Goal: Transaction & Acquisition: Register for event/course

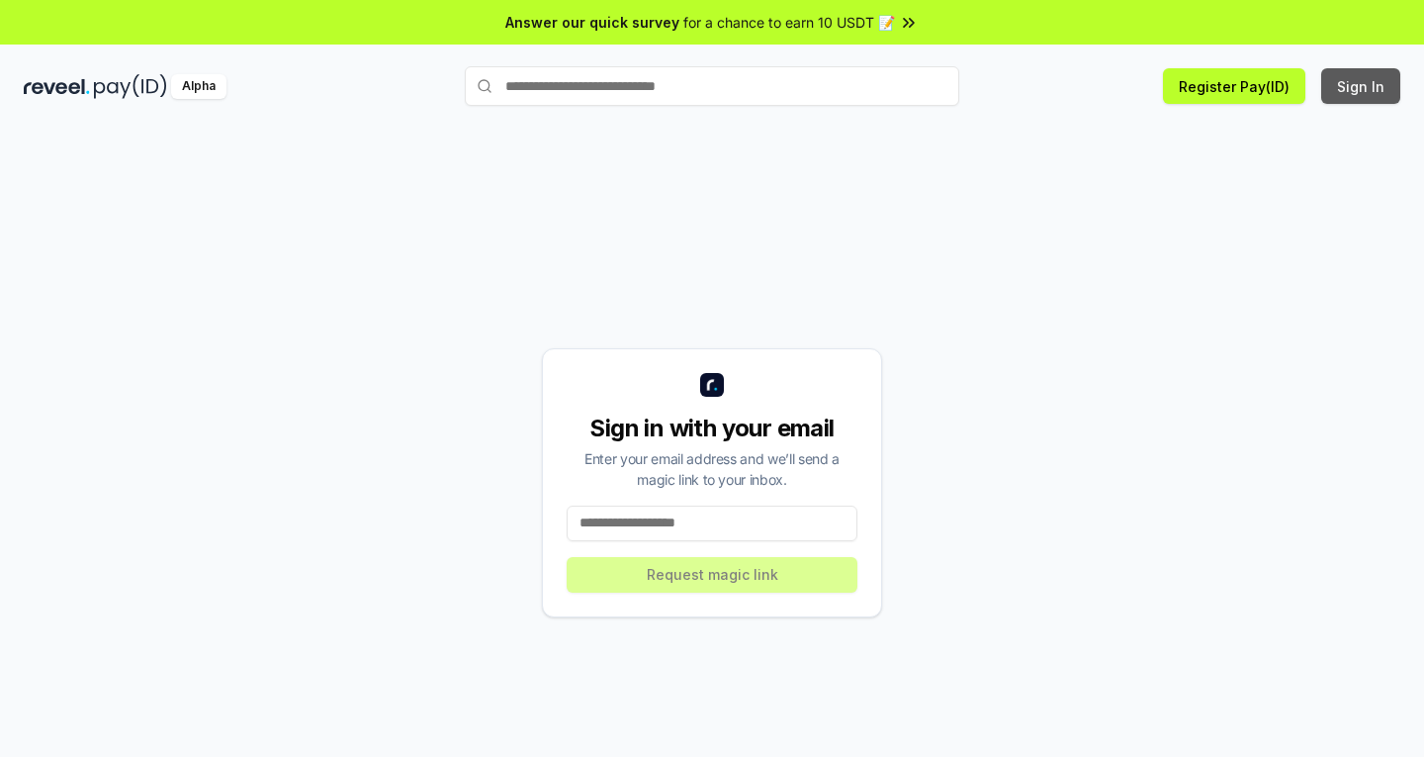
click at [1367, 90] on button "Sign In" at bounding box center [1361, 86] width 79 height 36
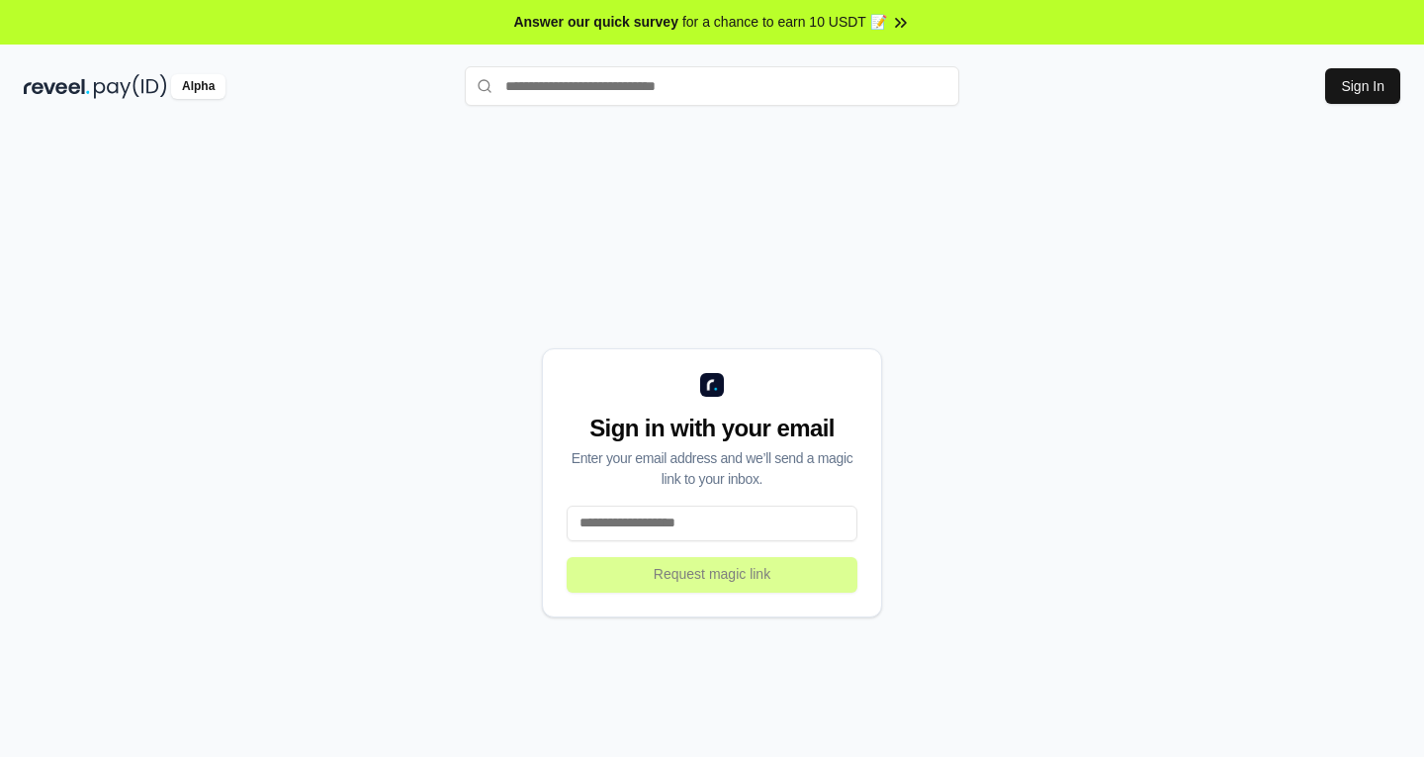
click at [695, 526] on input at bounding box center [712, 523] width 291 height 36
drag, startPoint x: 1115, startPoint y: 477, endPoint x: 1102, endPoint y: 473, distance: 13.5
click at [1116, 476] on div "Sign in with your email Enter your email address and we’ll send a magic link to…" at bounding box center [712, 482] width 1377 height 662
paste input "**********"
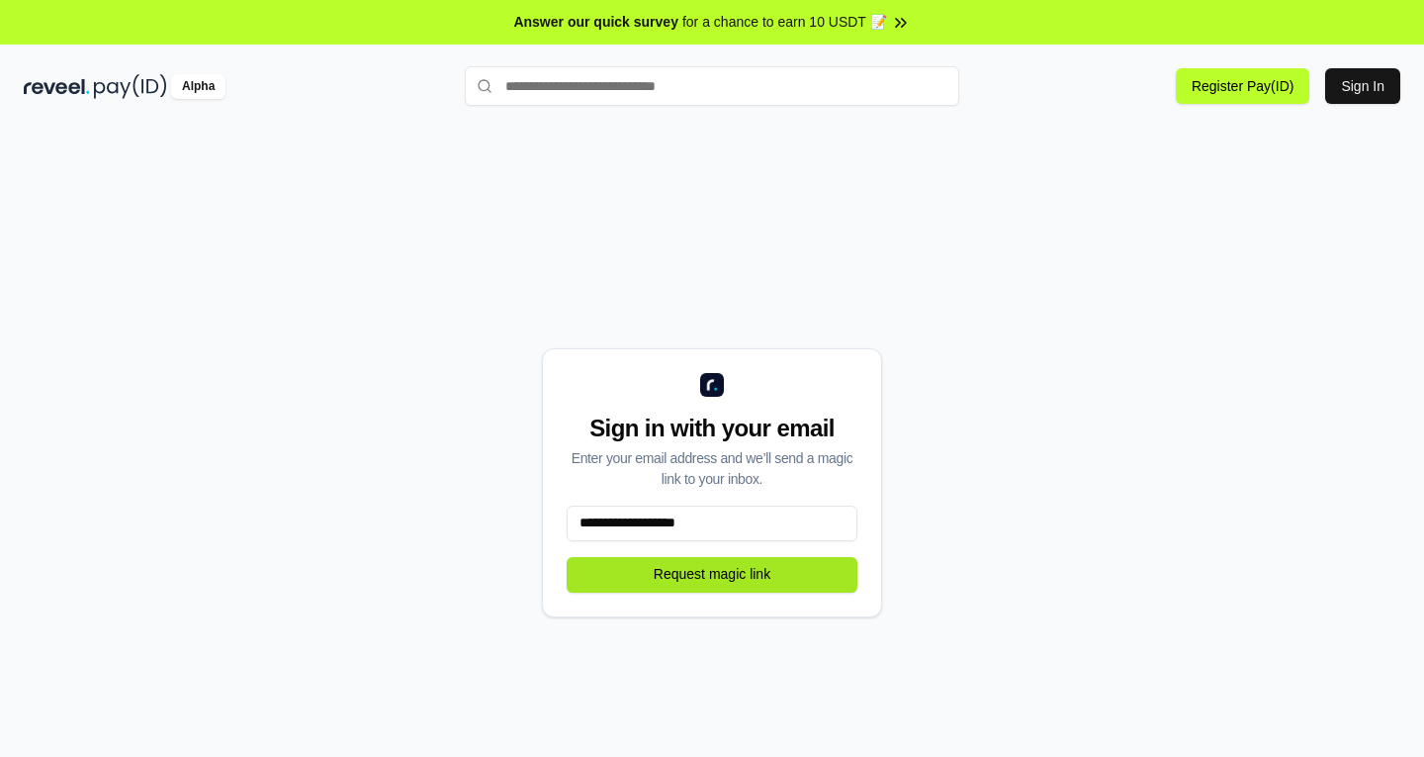
type input "**********"
click at [715, 586] on button "Request magic link" at bounding box center [712, 575] width 291 height 36
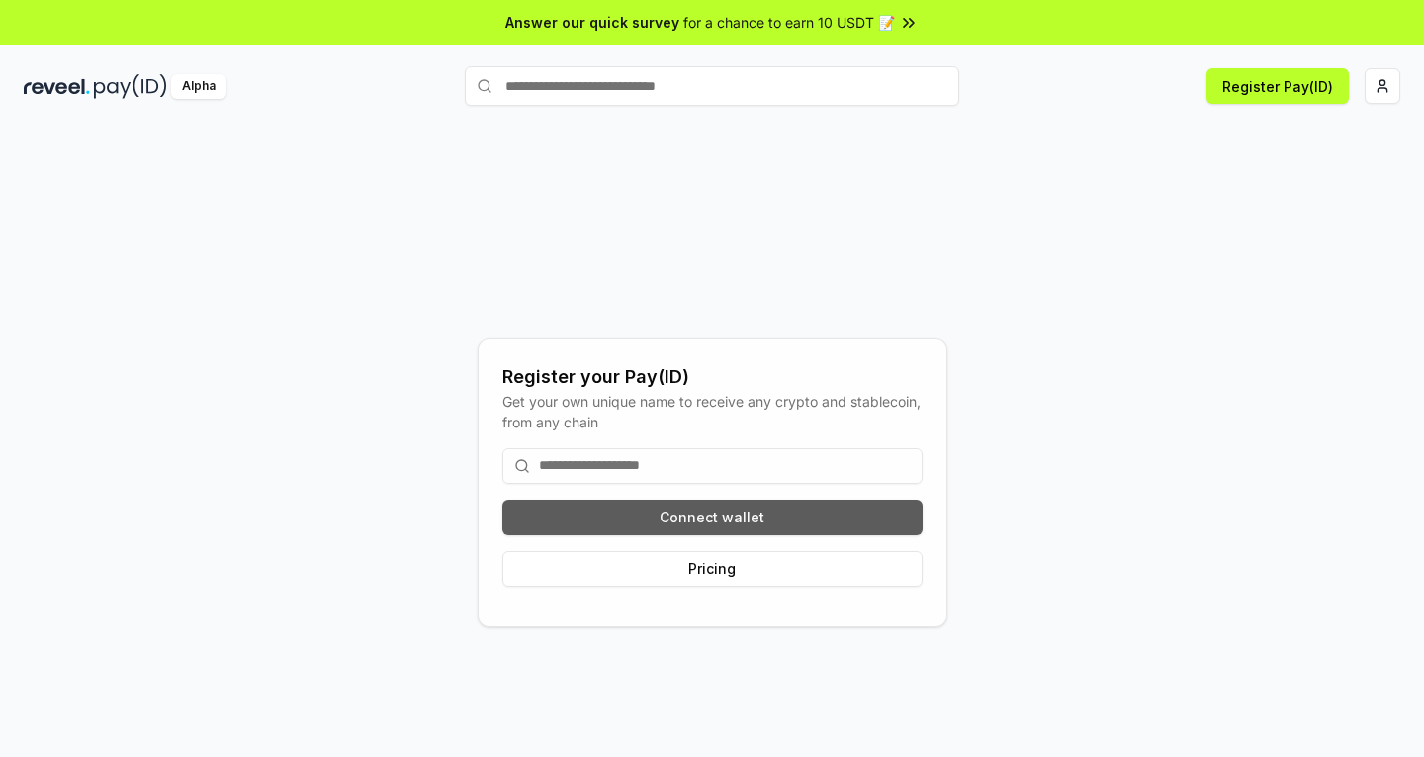
click at [730, 522] on button "Connect wallet" at bounding box center [713, 518] width 420 height 36
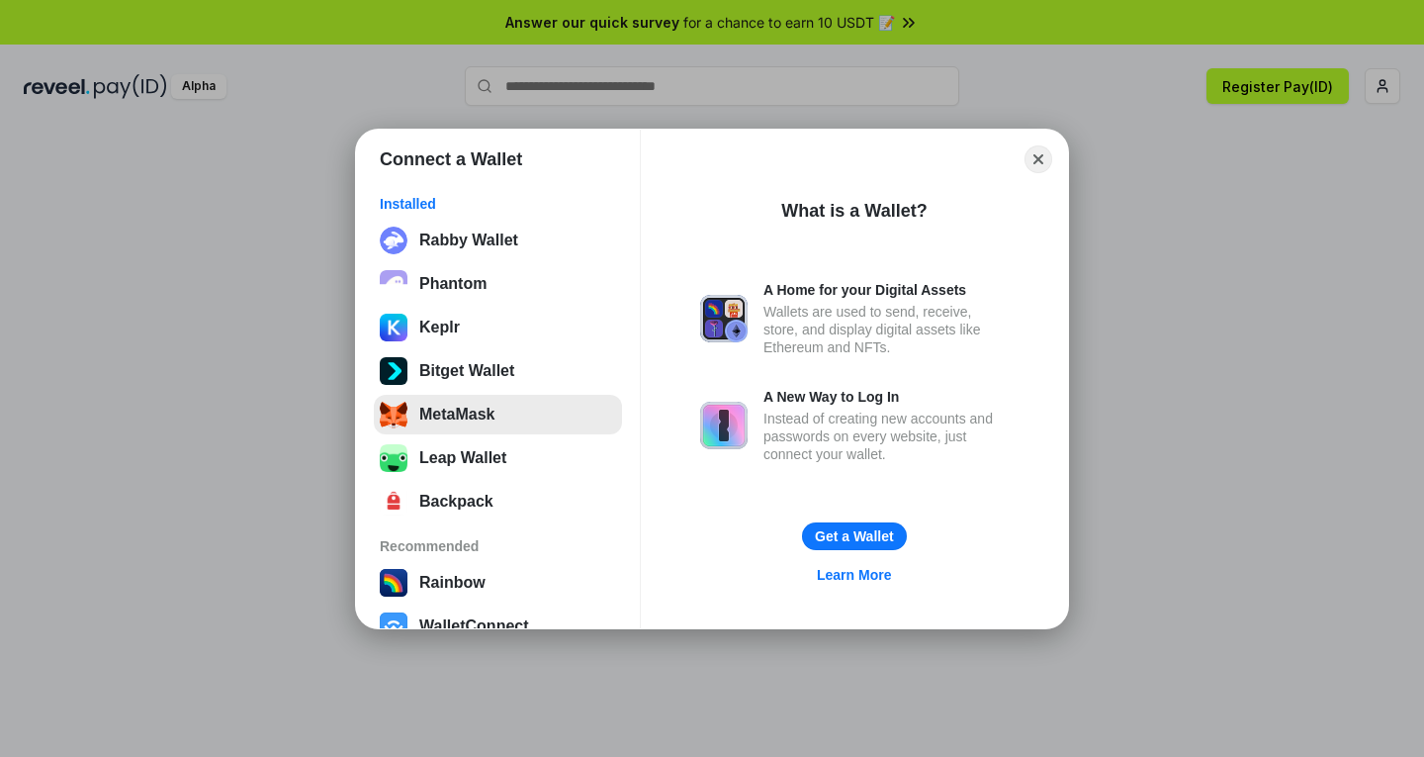
click at [428, 412] on button "MetaMask" at bounding box center [498, 415] width 248 height 40
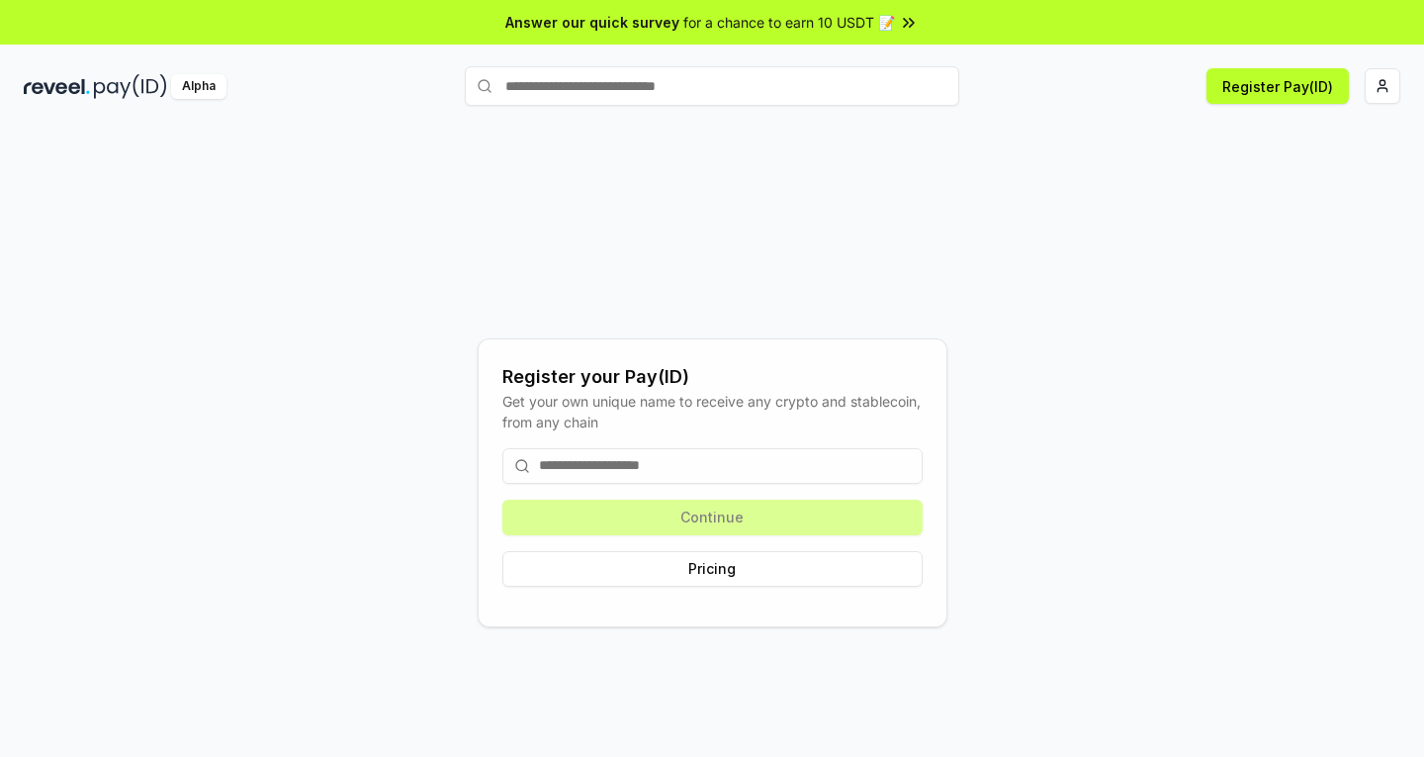
scroll to position [56, 0]
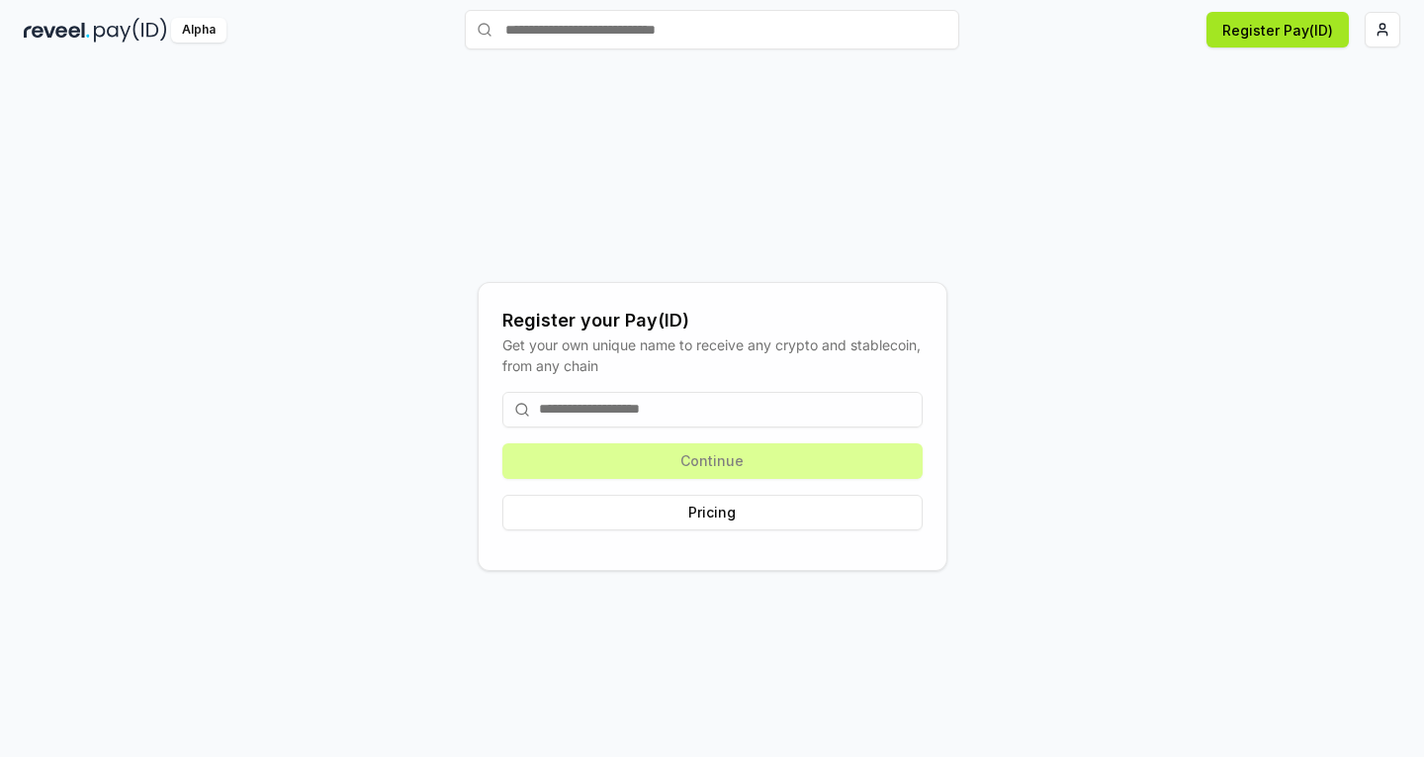
click at [1272, 45] on button "Register Pay(ID)" at bounding box center [1278, 30] width 142 height 36
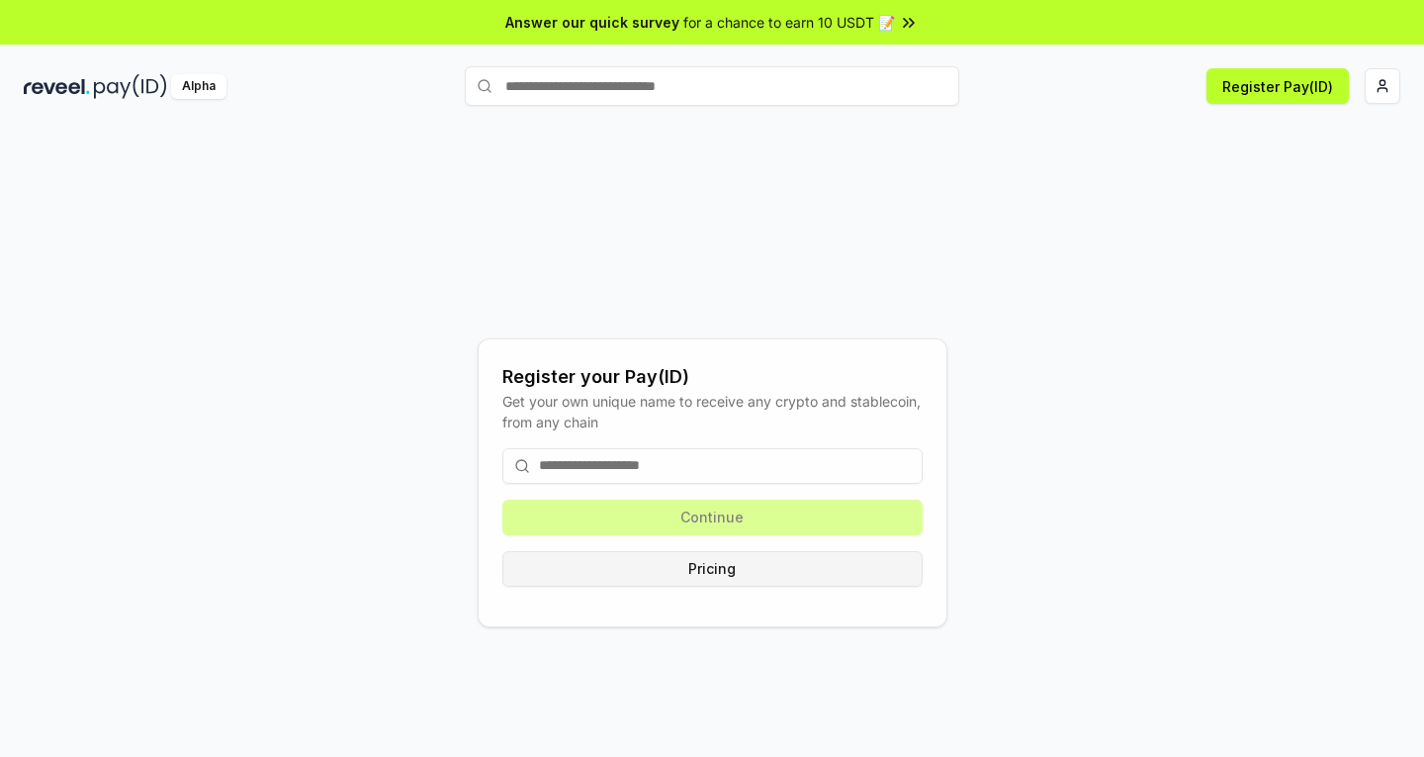
click at [686, 576] on button "Pricing" at bounding box center [713, 569] width 420 height 36
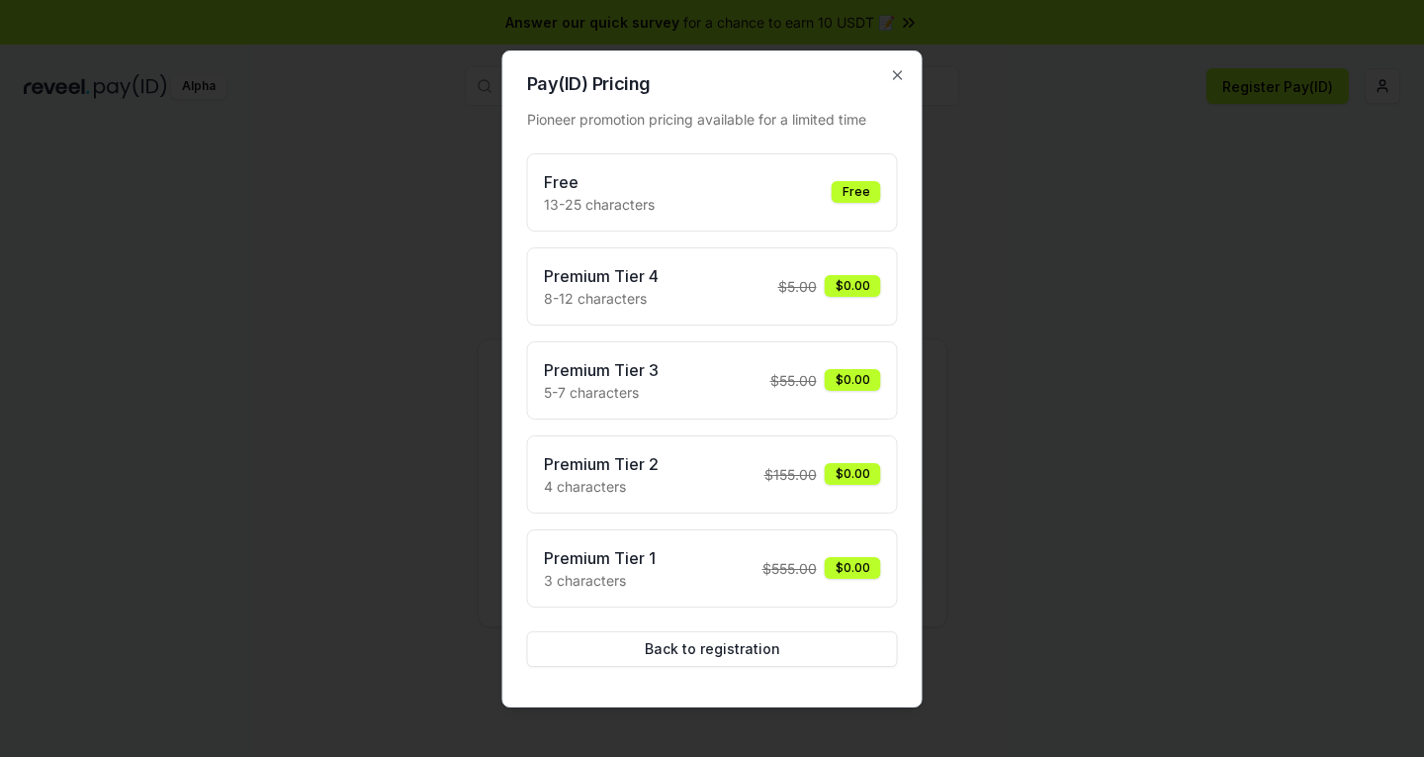
click at [795, 190] on div "Free 13-25 characters Free" at bounding box center [712, 192] width 337 height 45
click at [874, 192] on div "Free" at bounding box center [856, 192] width 49 height 22
click at [749, 190] on div "Free 13-25 characters Free" at bounding box center [712, 192] width 337 height 45
click at [675, 647] on button "Back to registration" at bounding box center [712, 649] width 371 height 36
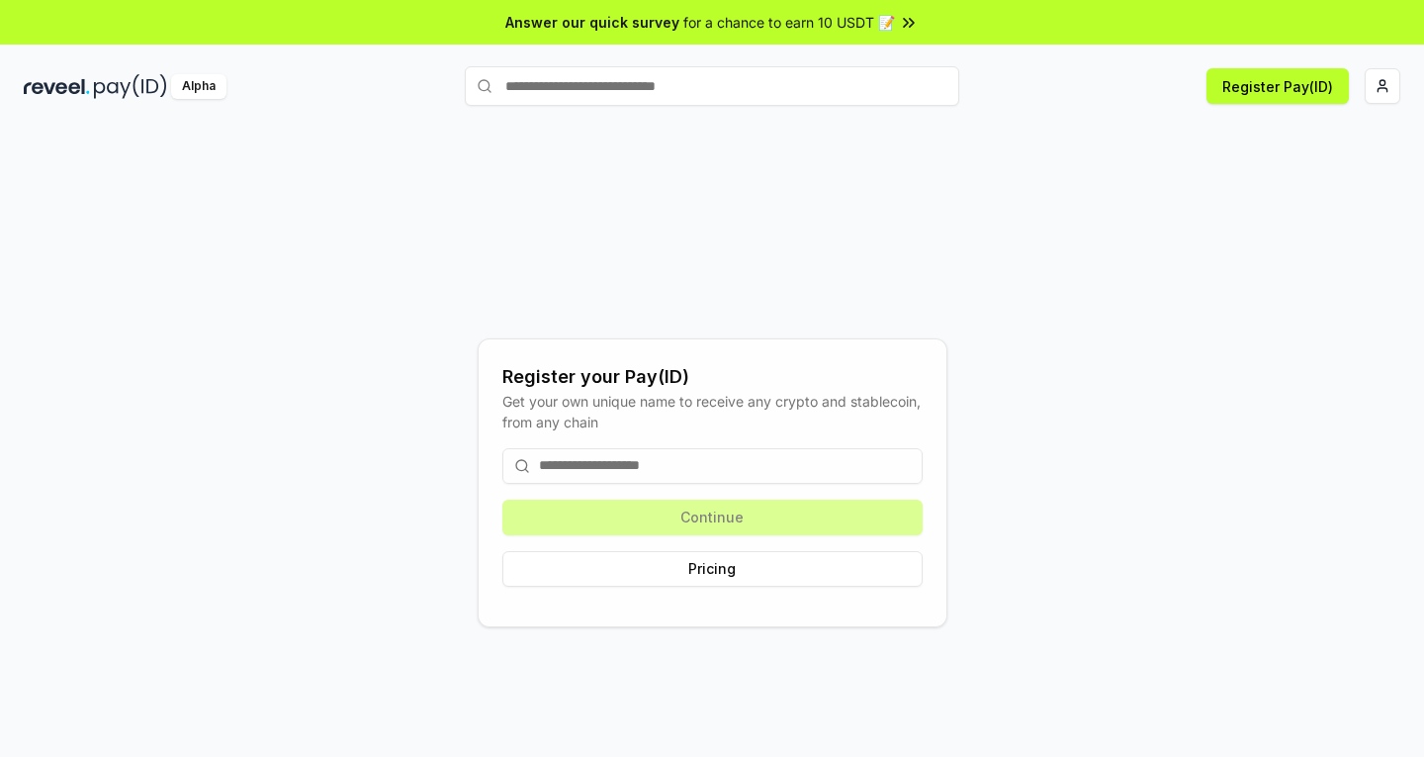
click at [620, 461] on input at bounding box center [713, 466] width 420 height 36
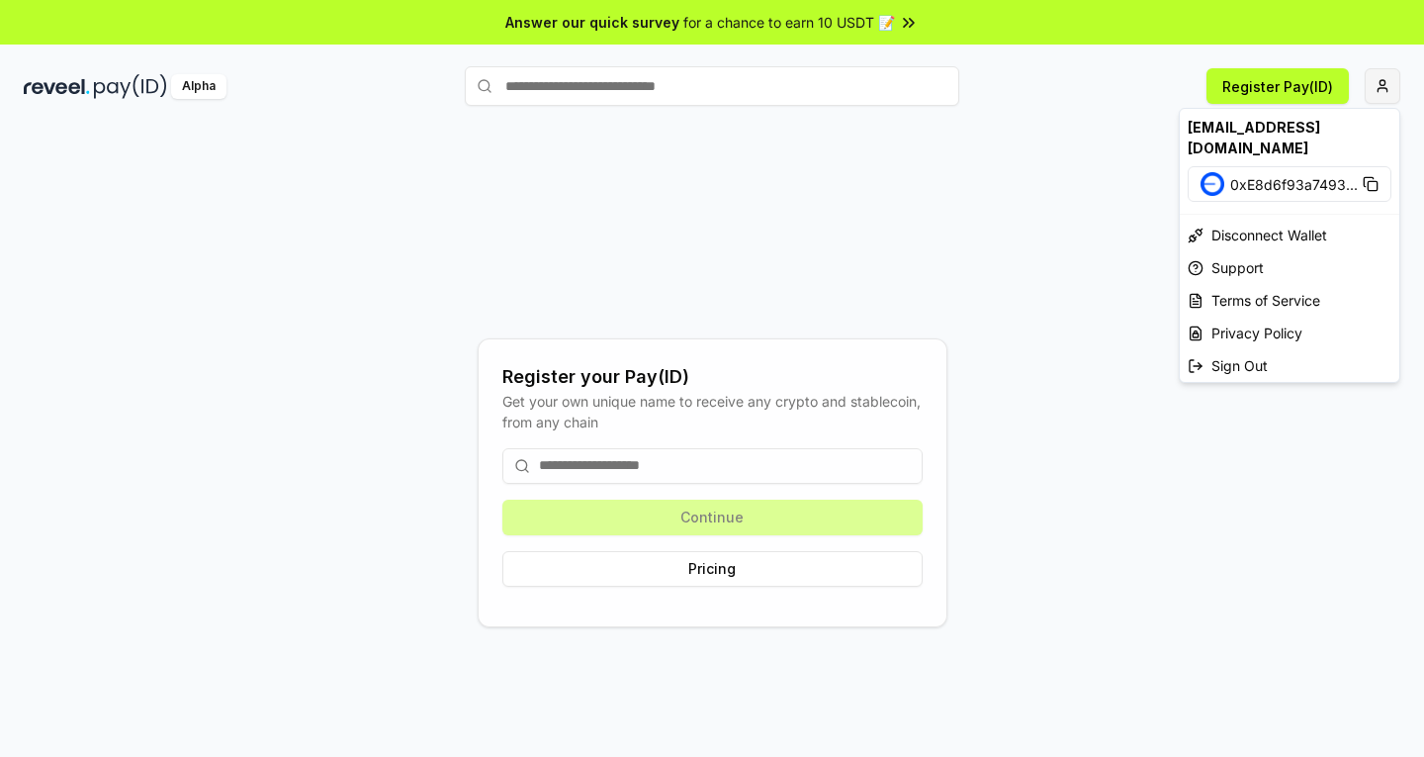
click at [1375, 85] on html "Answer our quick survey for a chance to earn 10 USDT 📝 Alpha Register Pay(ID) R…" at bounding box center [712, 378] width 1424 height 757
click at [1250, 219] on div "Disconnect Wallet" at bounding box center [1290, 235] width 220 height 33
